Goal: Navigation & Orientation: Find specific page/section

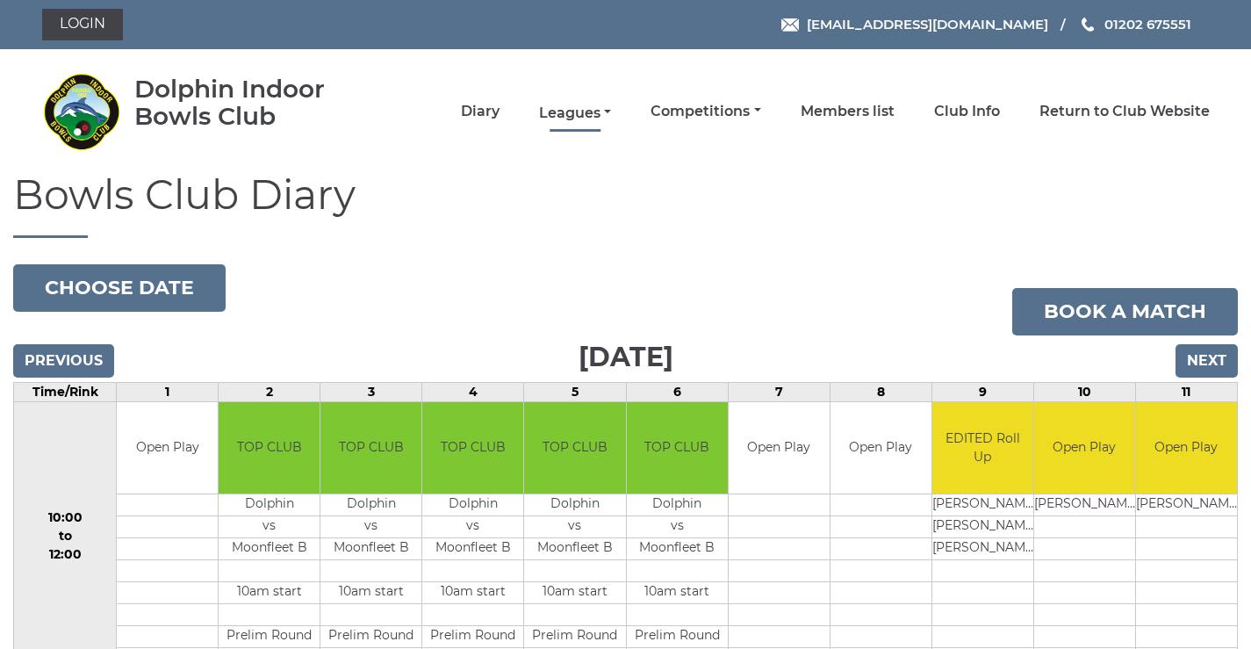
click at [605, 112] on link "Leagues" at bounding box center [575, 113] width 72 height 19
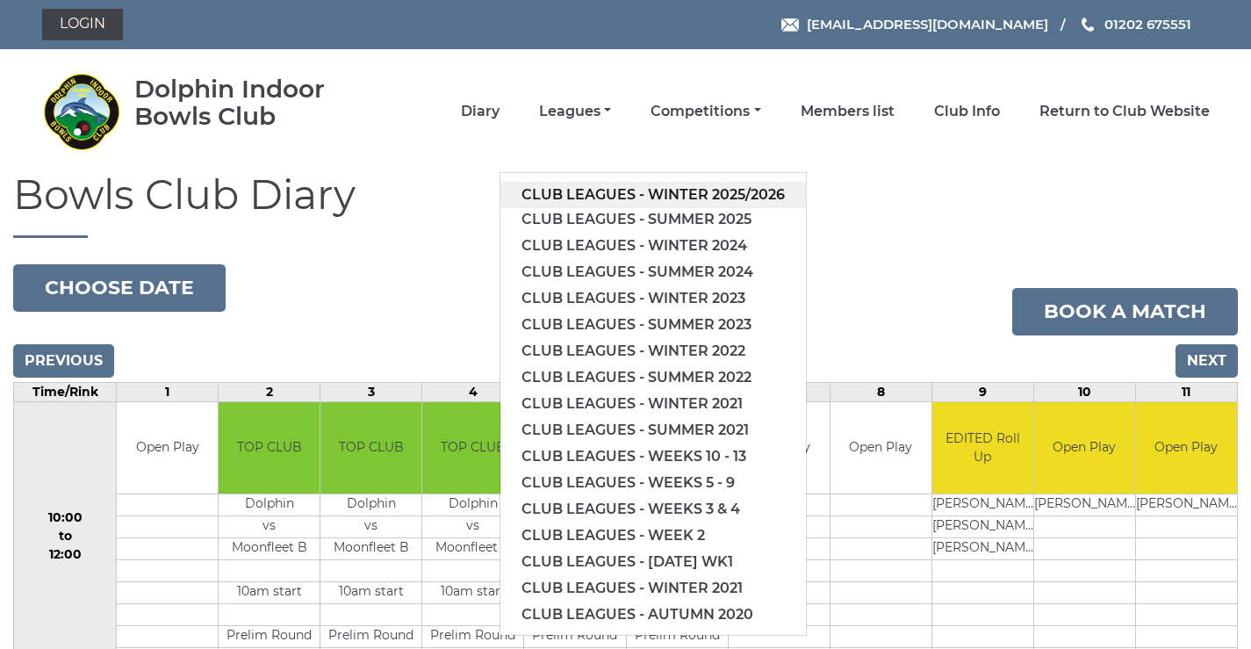
click at [583, 198] on link "Club leagues - Winter 2025/2026" at bounding box center [654, 195] width 306 height 26
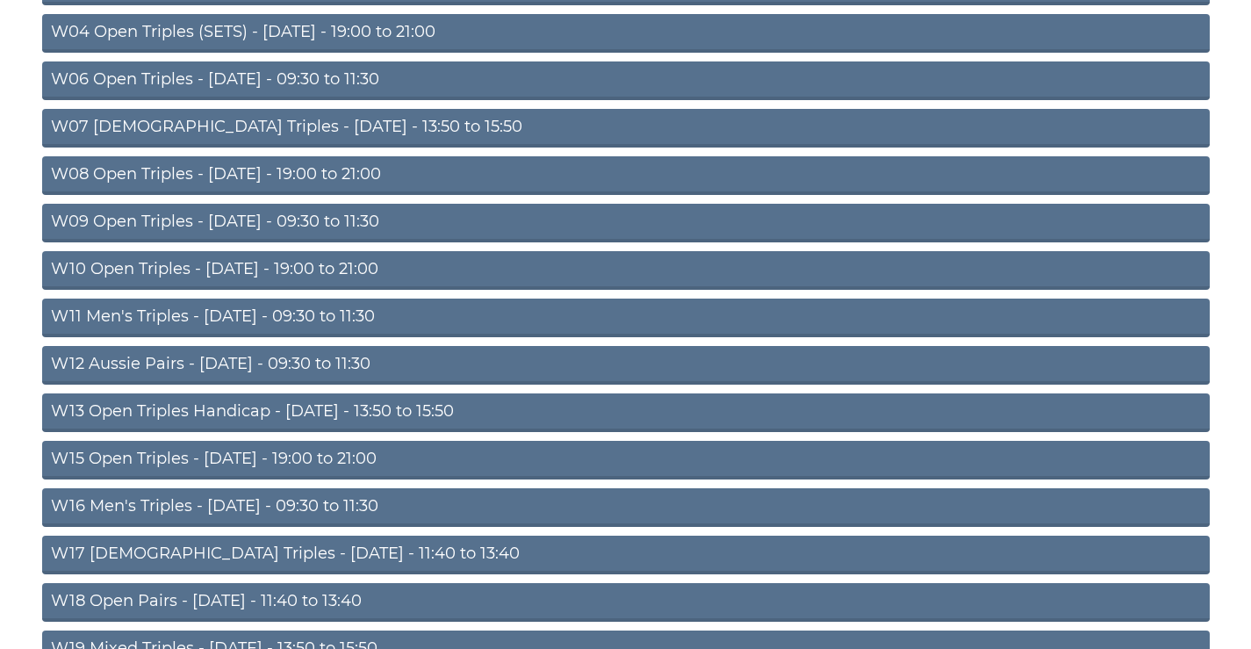
scroll to position [566, 0]
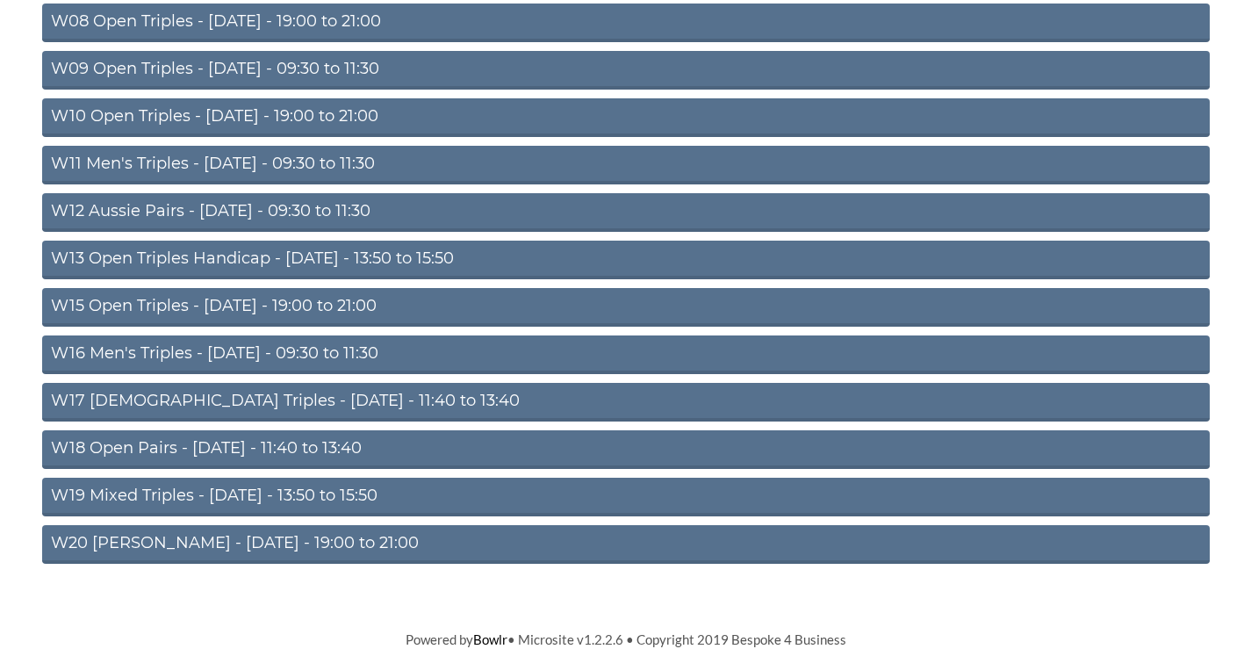
click at [292, 350] on link "W16 Men's Triples - Friday - 09:30 to 11:30" at bounding box center [626, 354] width 1168 height 39
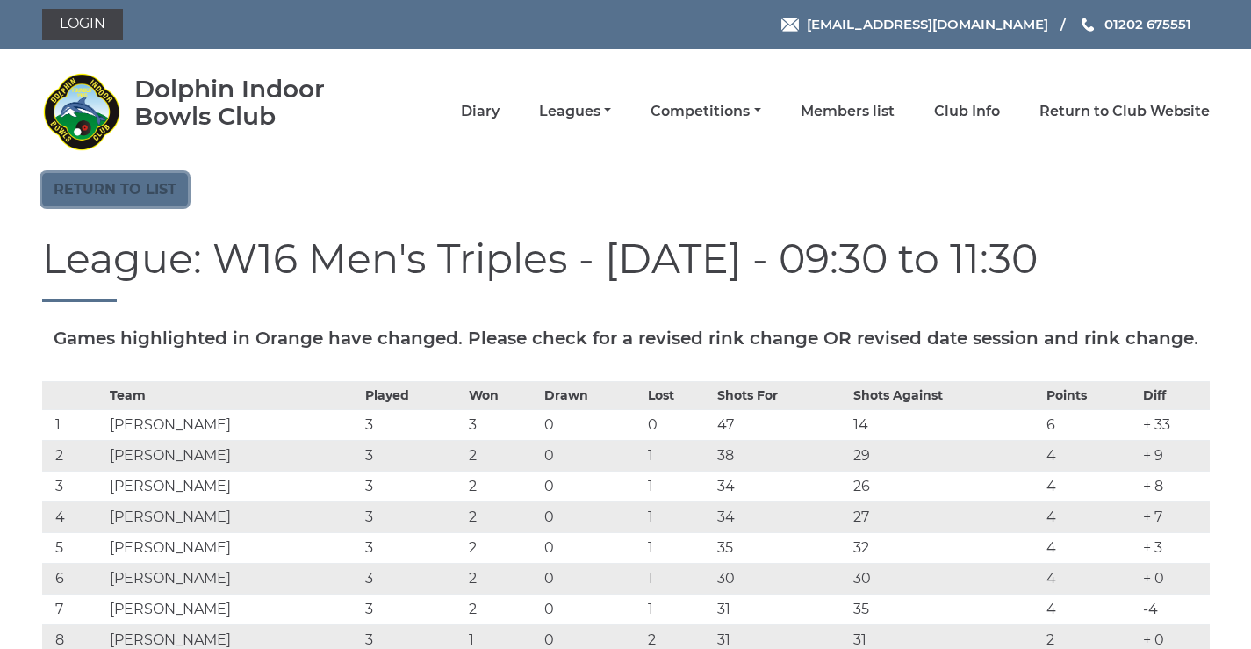
click at [129, 192] on link "Return to list" at bounding box center [115, 189] width 146 height 33
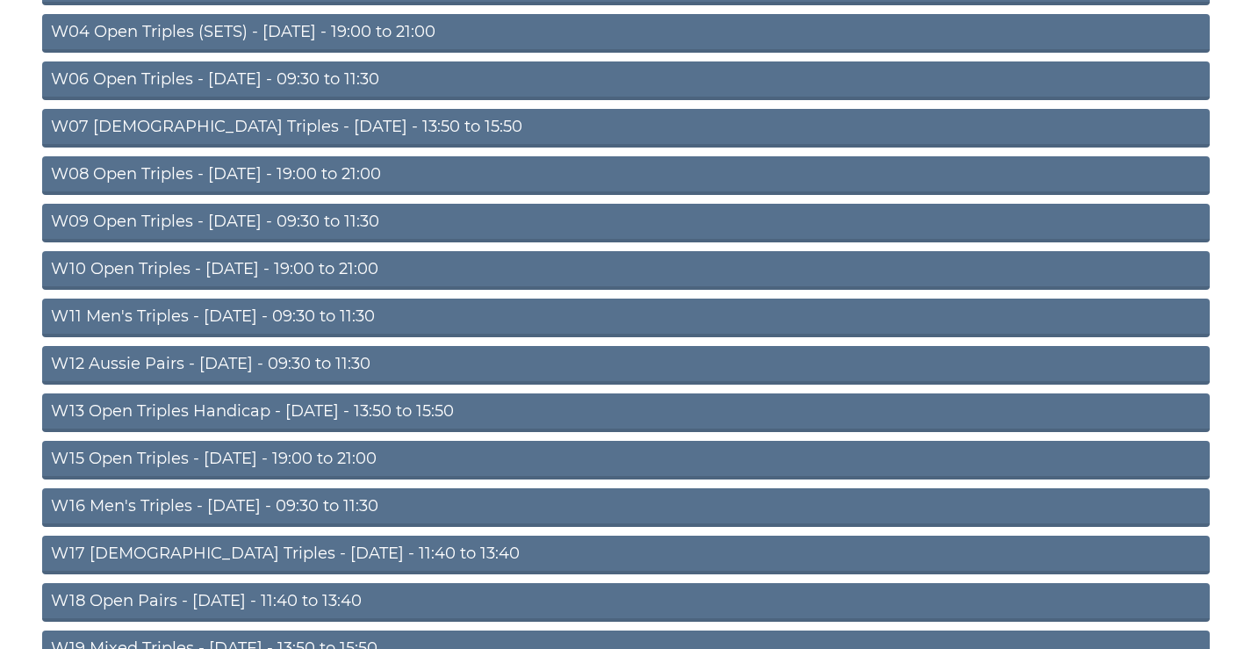
scroll to position [566, 0]
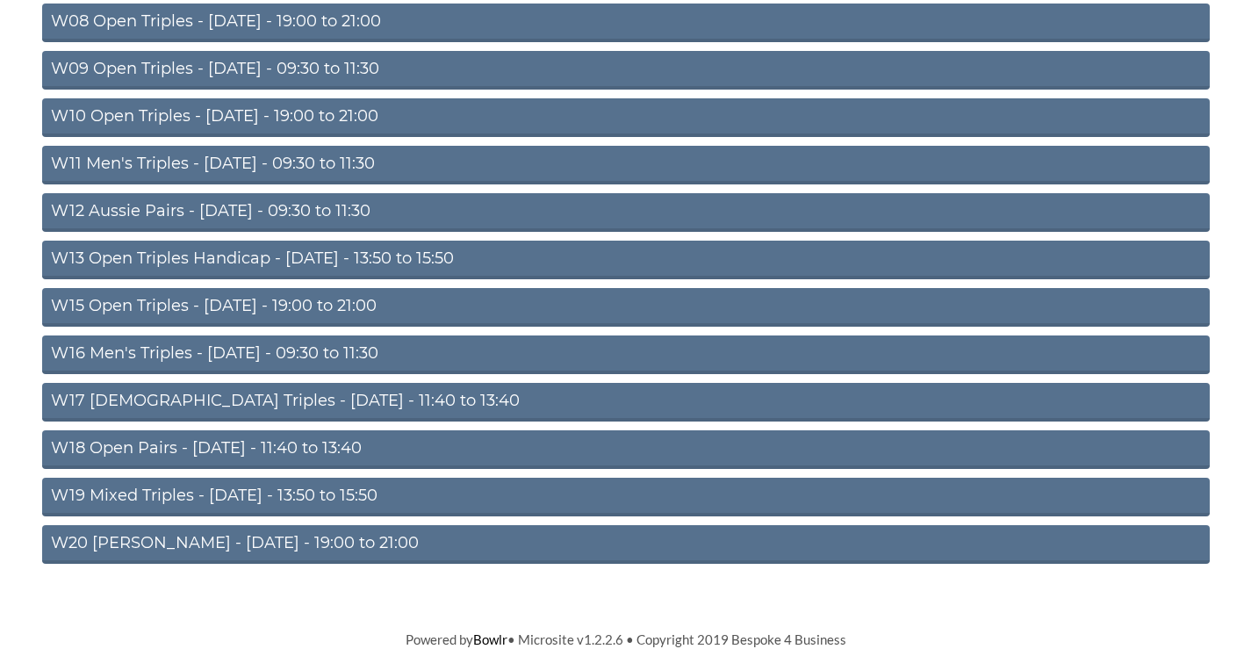
click at [240, 202] on link "W12 Aussie Pairs - Thursday - 09:30 to 11:30" at bounding box center [626, 212] width 1168 height 39
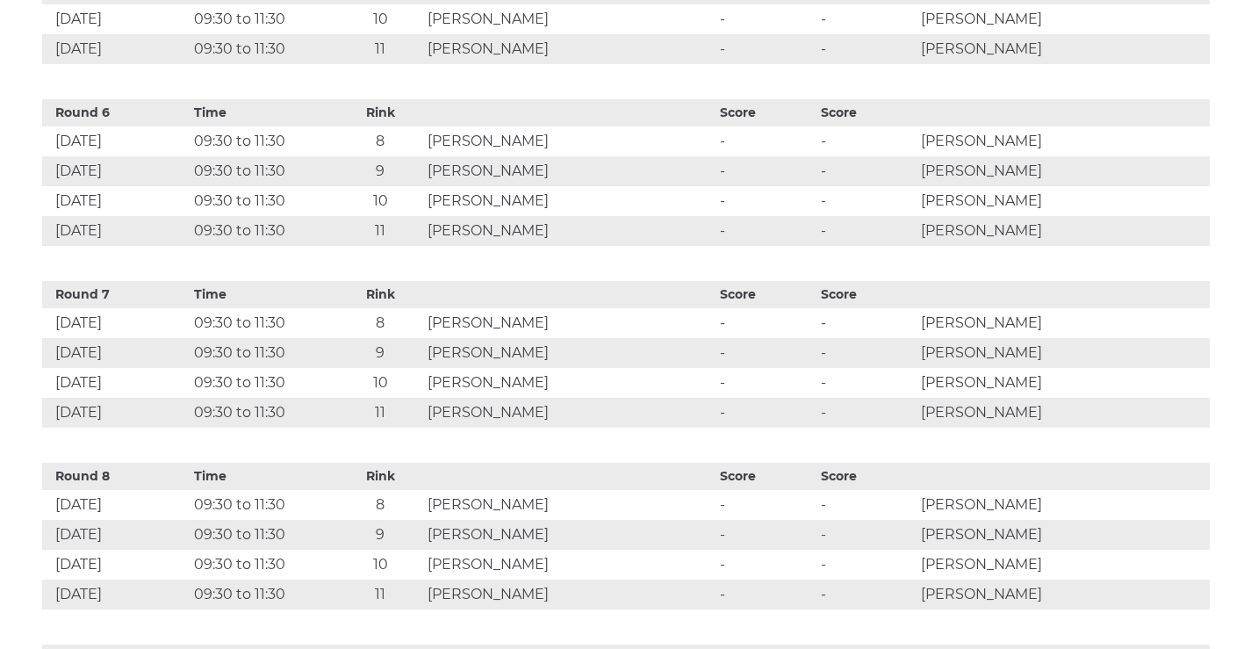
scroll to position [1844, 0]
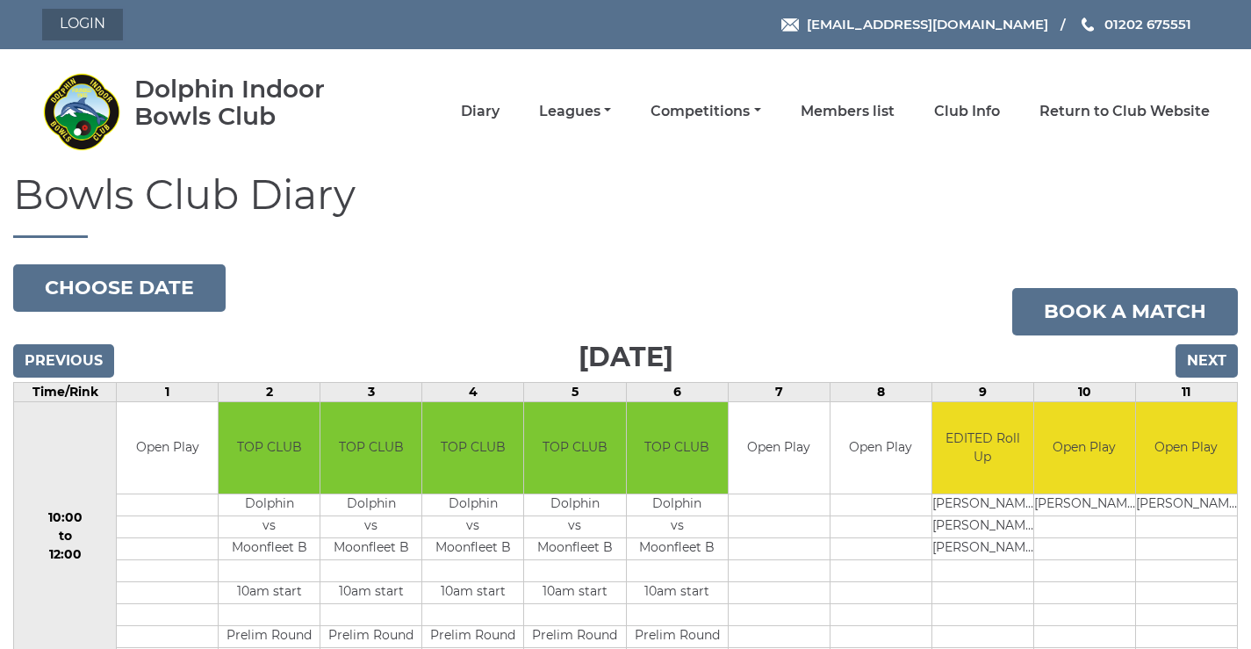
click at [92, 22] on link "Login" at bounding box center [82, 25] width 81 height 32
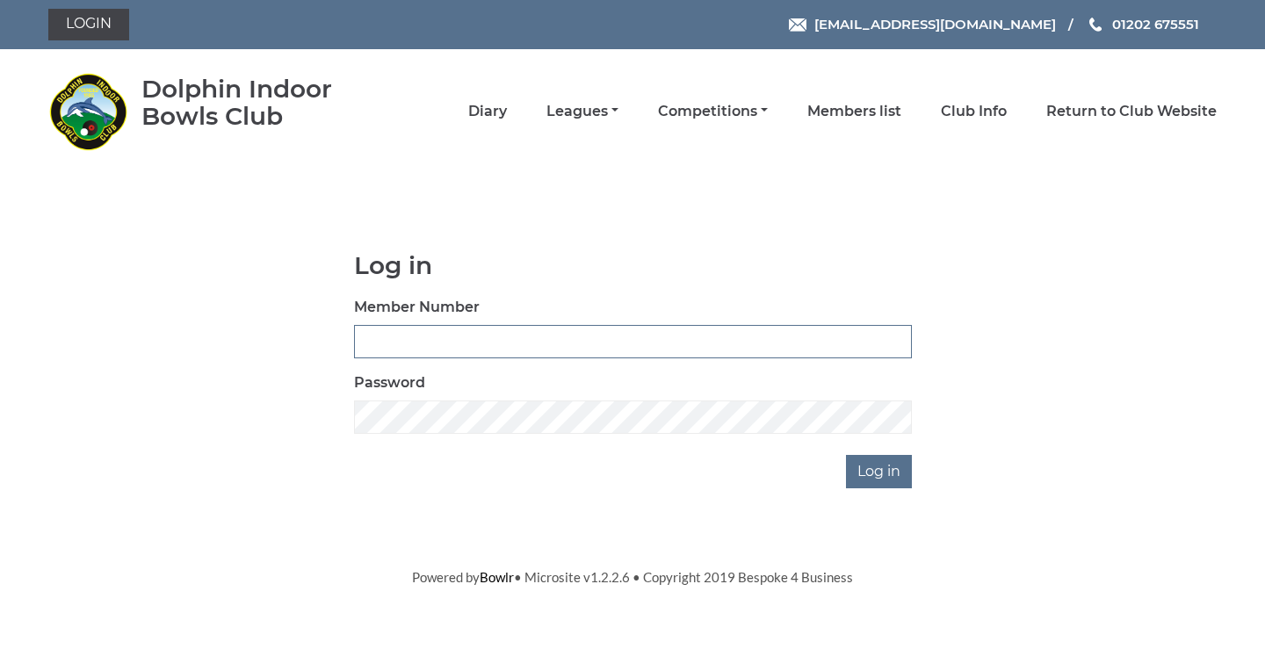
type input "3782"
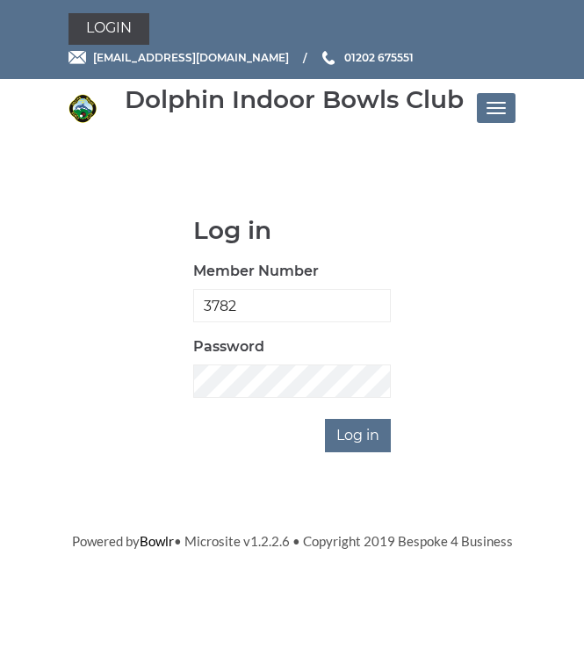
click at [497, 373] on div "Log in Member Number 3782 Password Log in" at bounding box center [292, 335] width 448 height 236
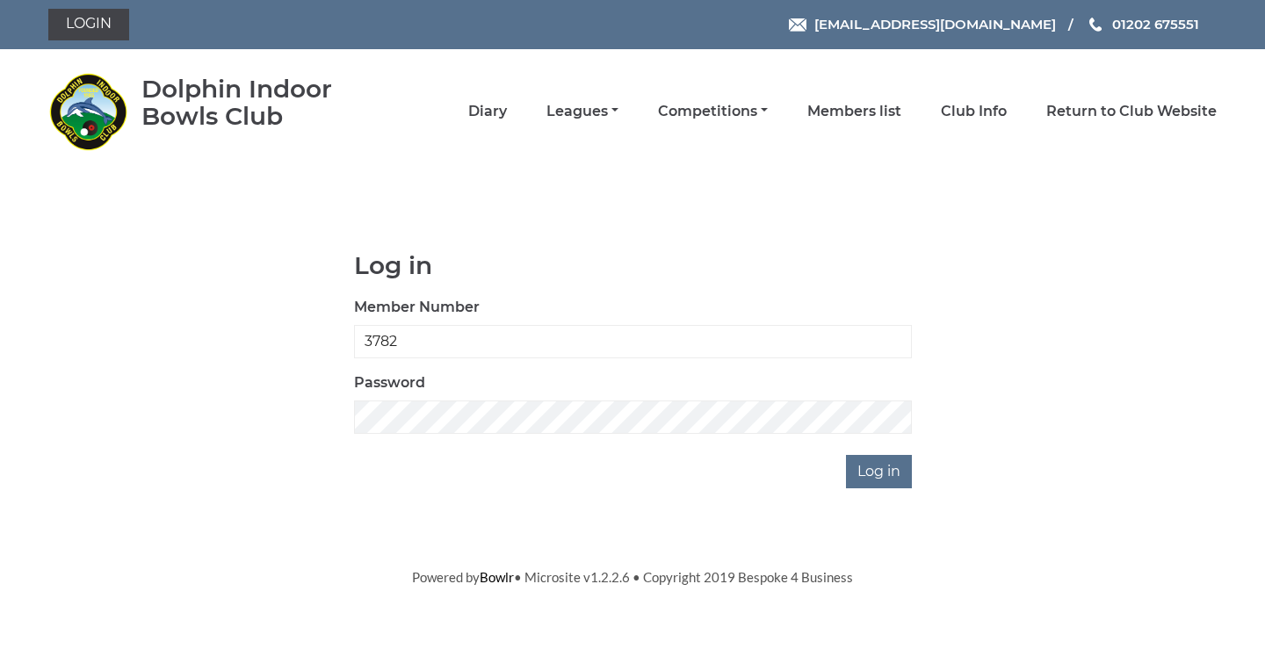
click at [588, 328] on div "Member Number 3782" at bounding box center [633, 327] width 558 height 61
